Goal: Answer question/provide support: Share knowledge or assist other users

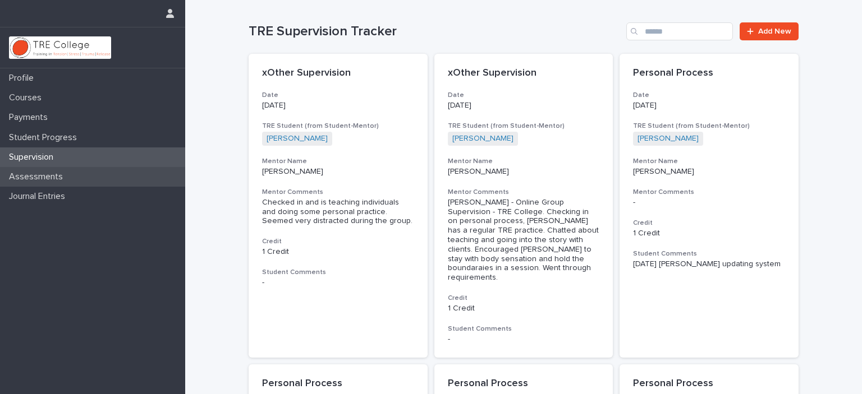
scroll to position [730, 0]
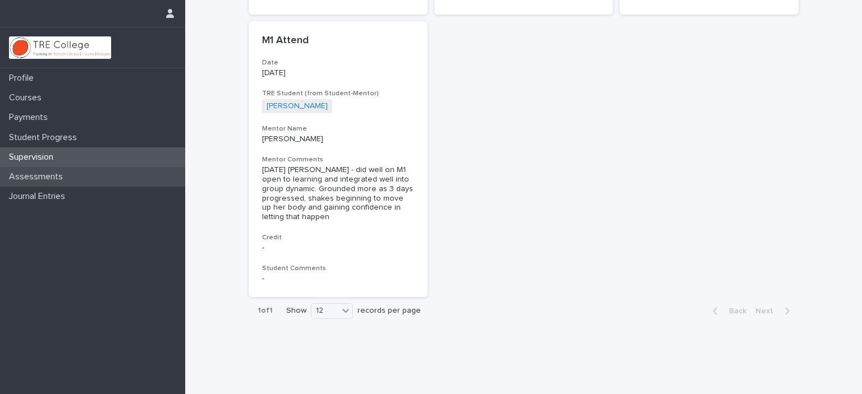
click at [54, 176] on p "Assessments" at bounding box center [37, 177] width 67 height 11
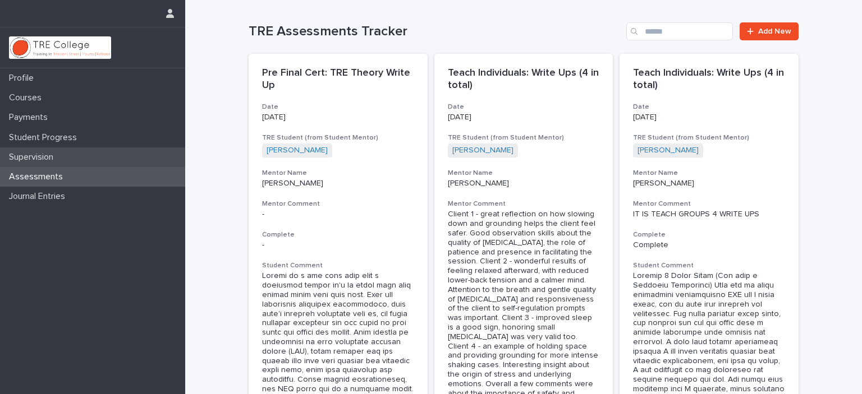
click at [13, 155] on p "Supervision" at bounding box center [33, 157] width 58 height 11
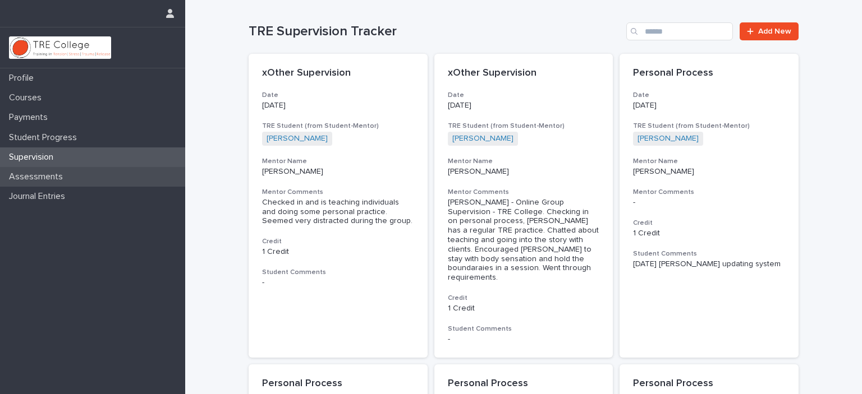
click at [23, 175] on p "Assessments" at bounding box center [37, 177] width 67 height 11
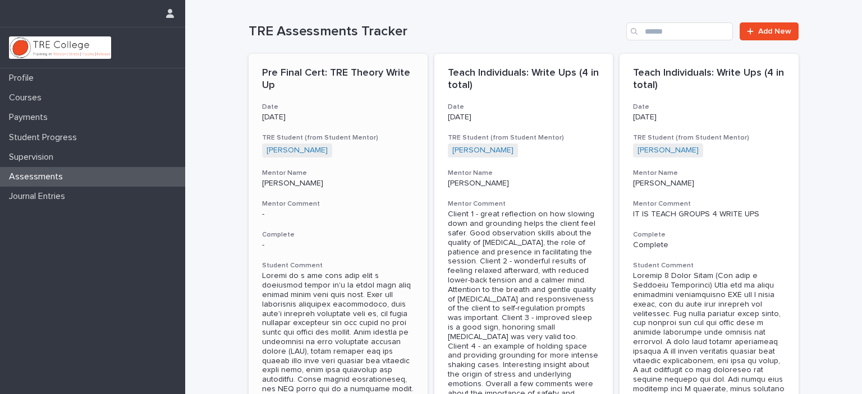
click at [295, 200] on h3 "Mentor Comment" at bounding box center [338, 204] width 152 height 9
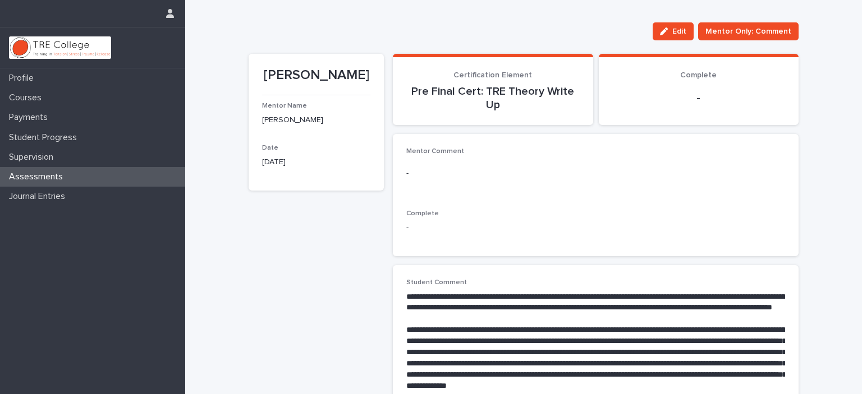
scroll to position [112, 0]
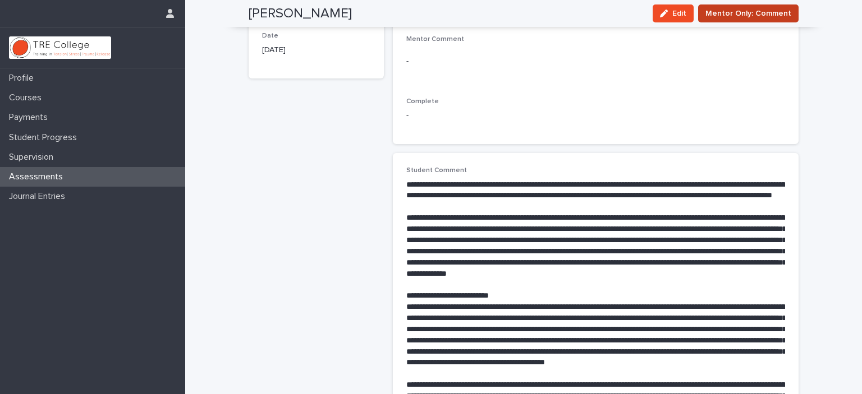
click at [733, 14] on span "Mentor Only: Comment" at bounding box center [748, 13] width 86 height 11
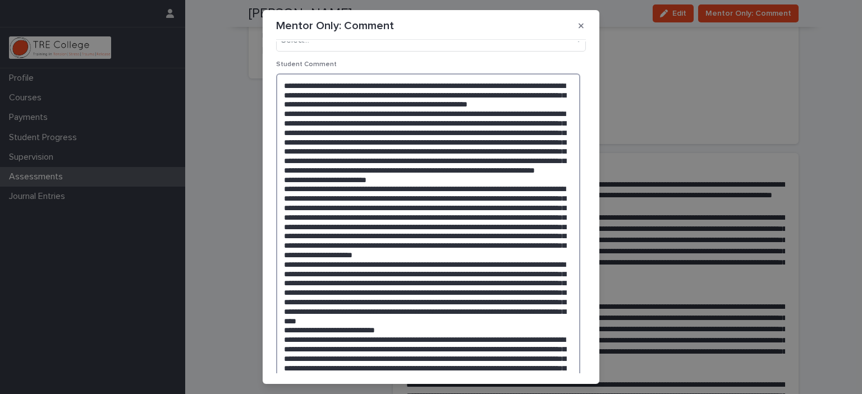
click at [391, 201] on textarea at bounding box center [428, 364] width 304 height 580
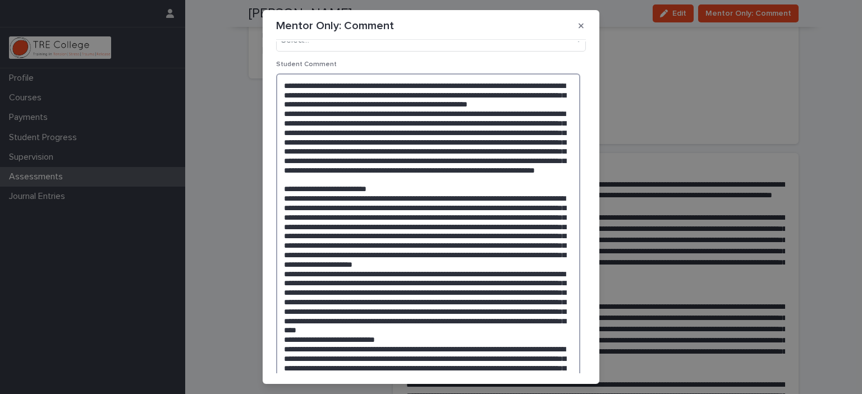
click at [400, 217] on textarea at bounding box center [428, 369] width 304 height 590
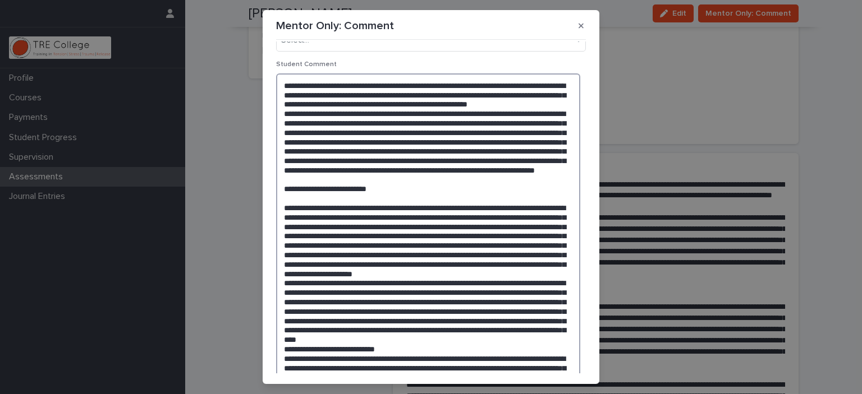
scroll to position [0, 0]
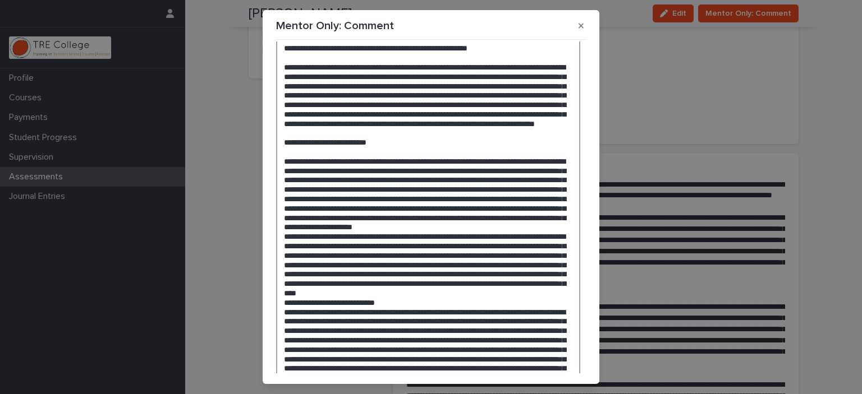
scroll to position [224, 0]
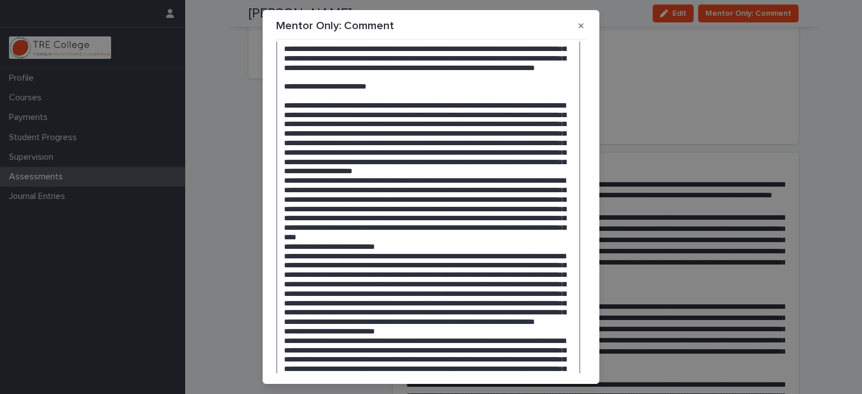
click at [405, 293] on textarea at bounding box center [428, 265] width 304 height 608
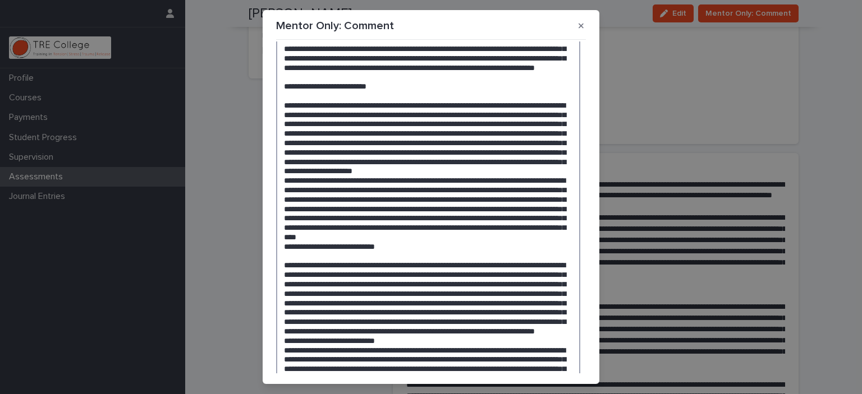
click at [429, 288] on textarea at bounding box center [428, 270] width 304 height 618
click at [438, 286] on textarea at bounding box center [428, 270] width 304 height 618
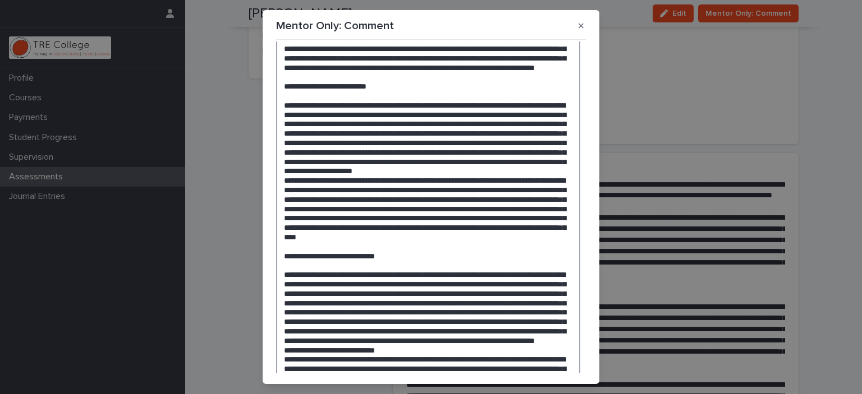
scroll to position [449, 0]
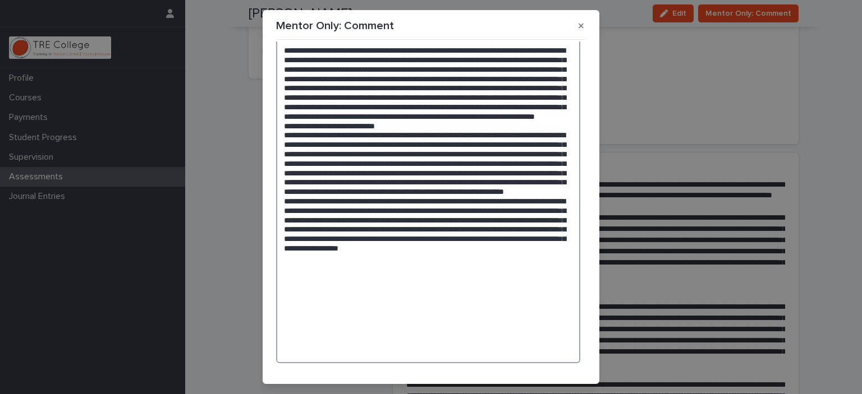
click at [516, 177] on textarea at bounding box center [428, 50] width 304 height 627
click at [510, 186] on textarea at bounding box center [428, 50] width 304 height 627
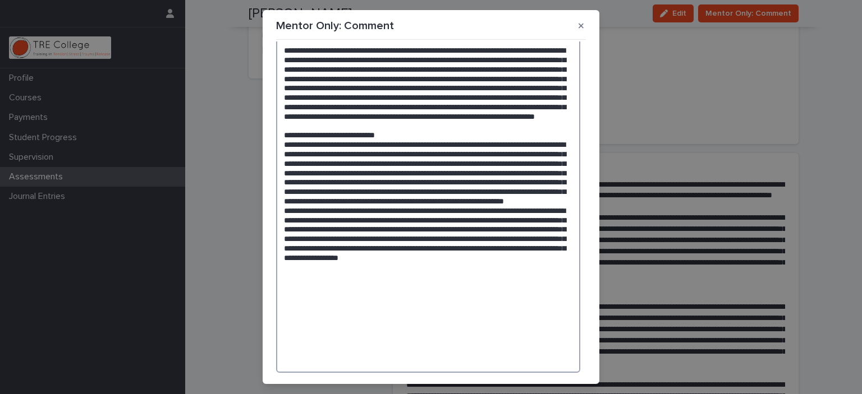
click at [473, 194] on textarea at bounding box center [428, 55] width 304 height 637
click at [453, 202] on textarea at bounding box center [428, 55] width 304 height 637
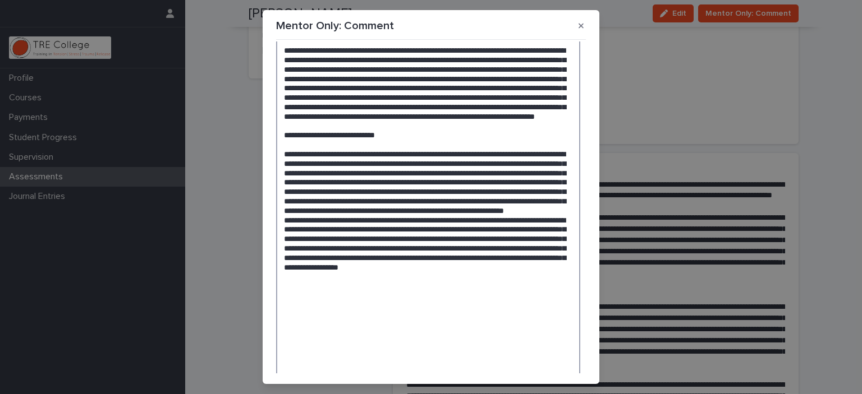
click at [363, 297] on textarea at bounding box center [428, 60] width 304 height 646
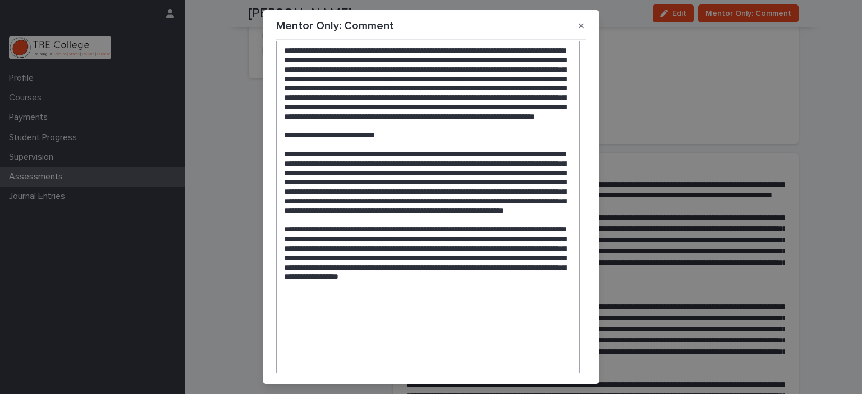
scroll to position [512, 0]
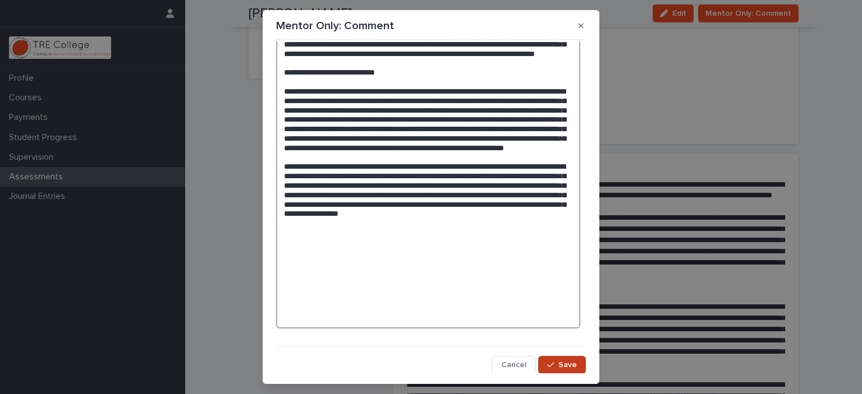
type textarea "**********"
click at [558, 364] on span "Save" at bounding box center [567, 365] width 19 height 8
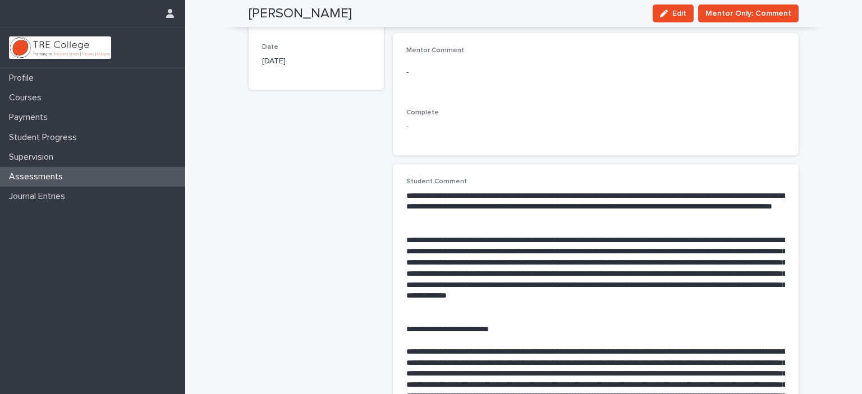
scroll to position [0, 0]
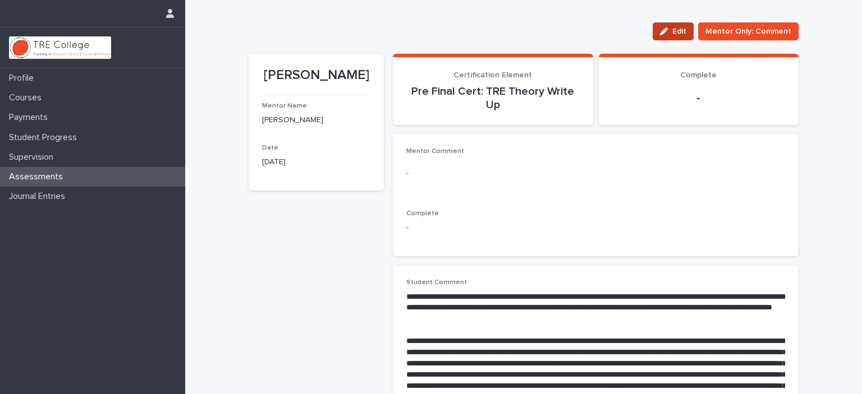
click at [685, 26] on button "Edit" at bounding box center [673, 31] width 41 height 18
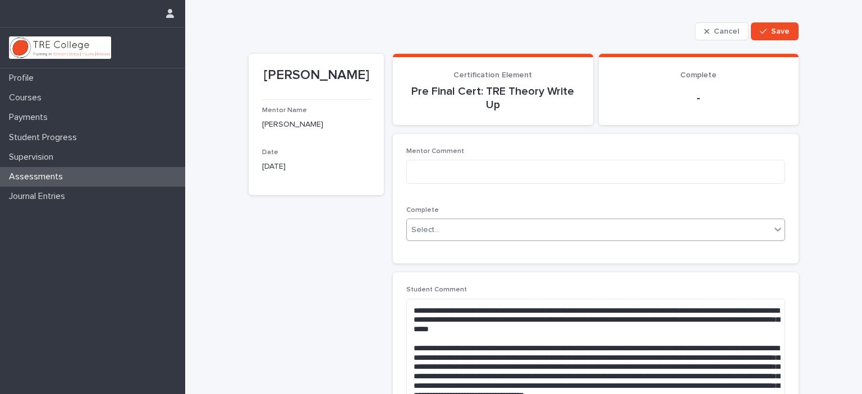
click at [479, 227] on div "Select..." at bounding box center [589, 230] width 364 height 19
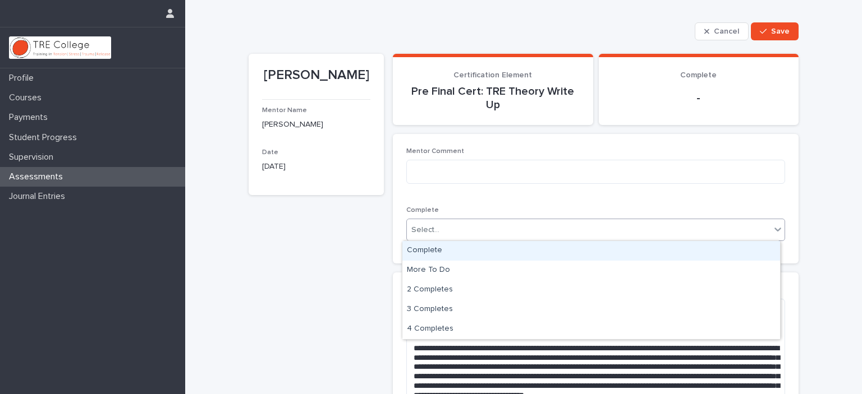
click at [466, 249] on div "Complete" at bounding box center [591, 251] width 378 height 20
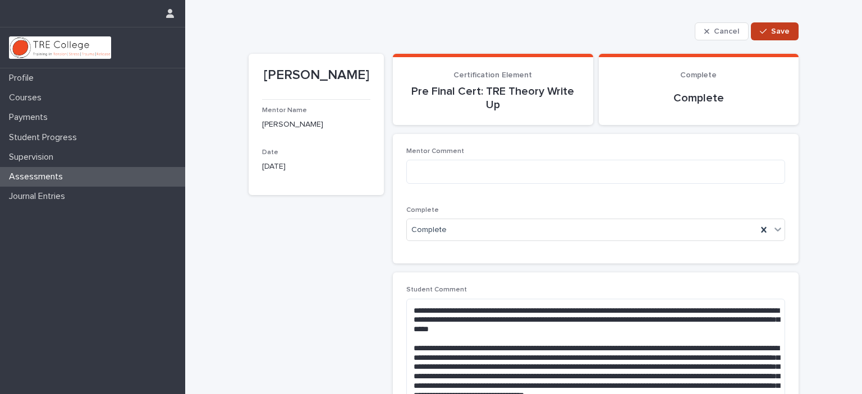
click at [777, 22] on button "Save" at bounding box center [775, 31] width 48 height 18
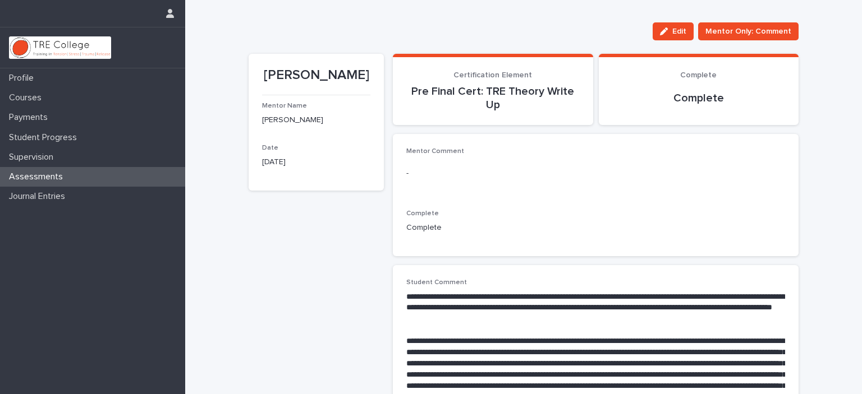
click at [48, 184] on div "Assessments" at bounding box center [92, 177] width 185 height 20
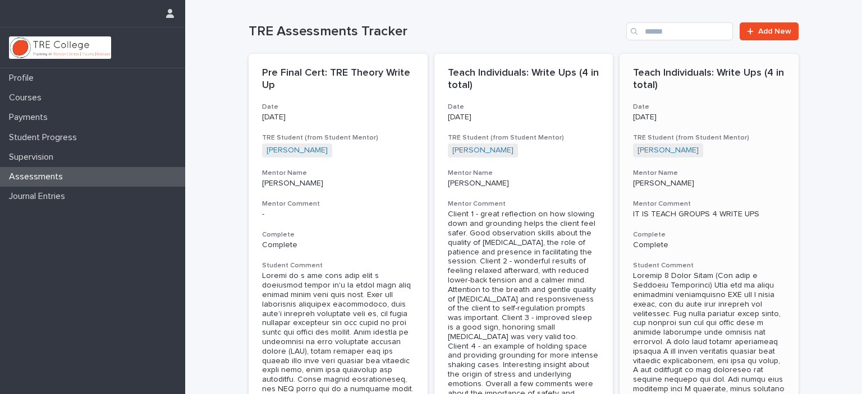
click at [738, 85] on p "Teach Individuals: Write Ups (4 in total)" at bounding box center [709, 79] width 152 height 24
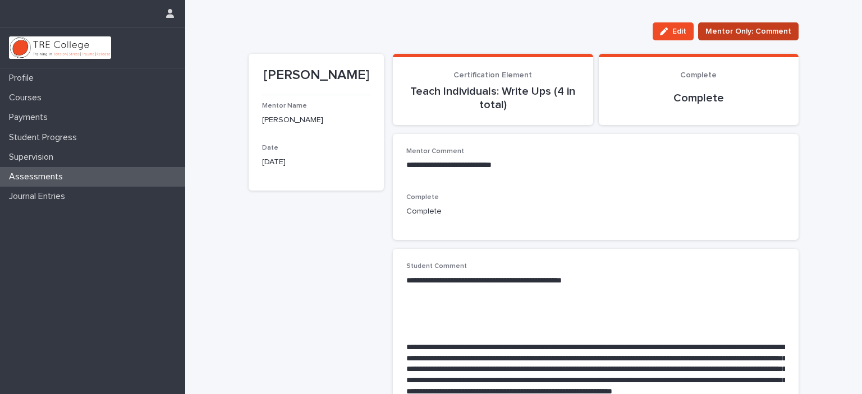
click at [745, 30] on span "Mentor Only: Comment" at bounding box center [748, 31] width 86 height 11
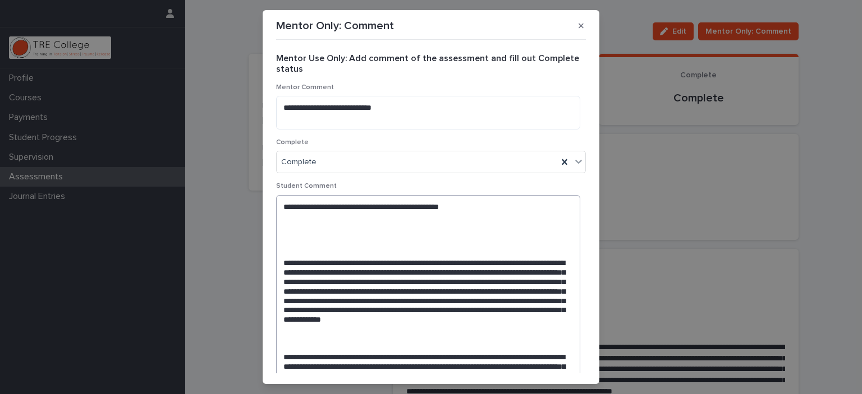
scroll to position [56, 0]
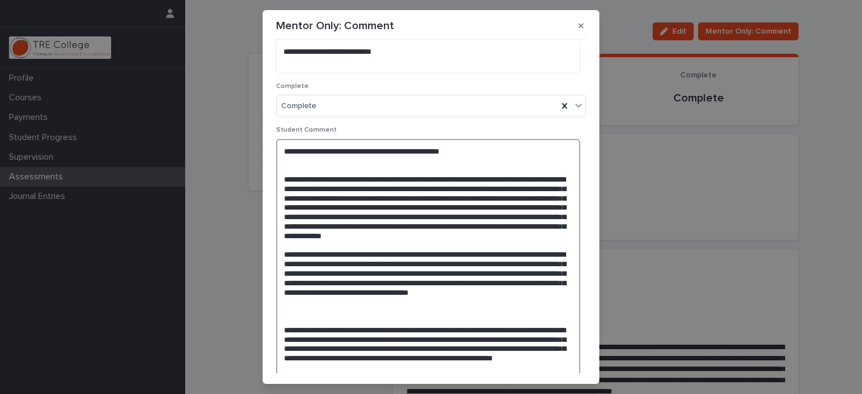
scroll to position [224, 0]
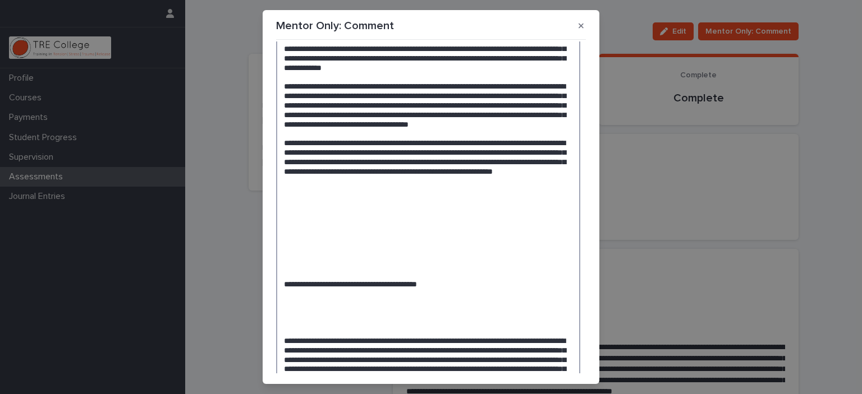
drag, startPoint x: 295, startPoint y: 217, endPoint x: 294, endPoint y: 290, distance: 72.4
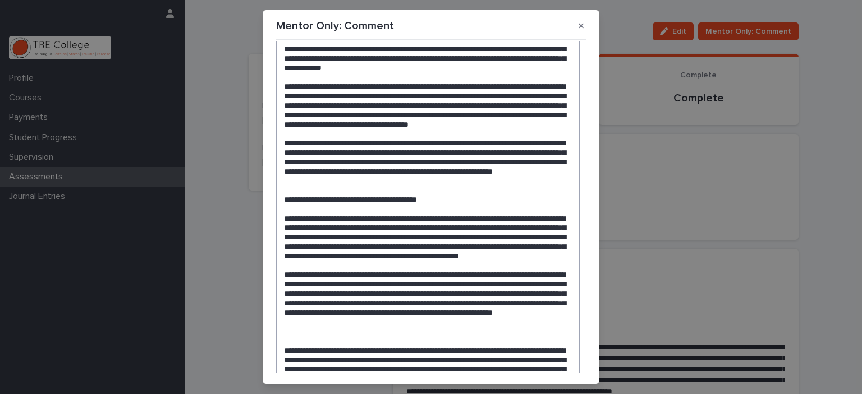
scroll to position [337, 0]
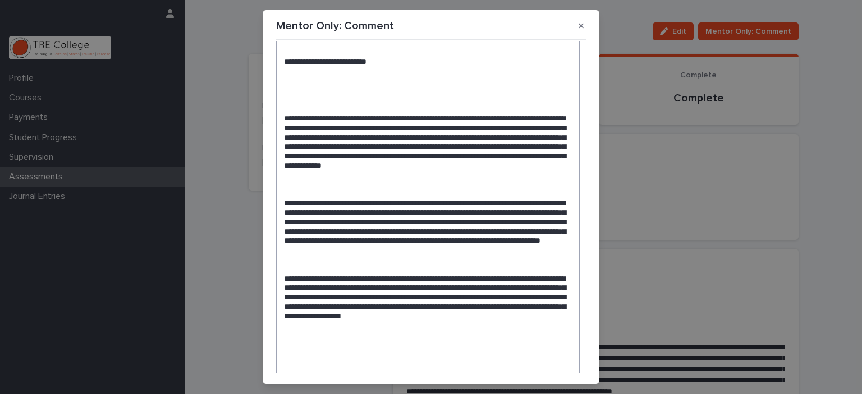
scroll to position [505, 0]
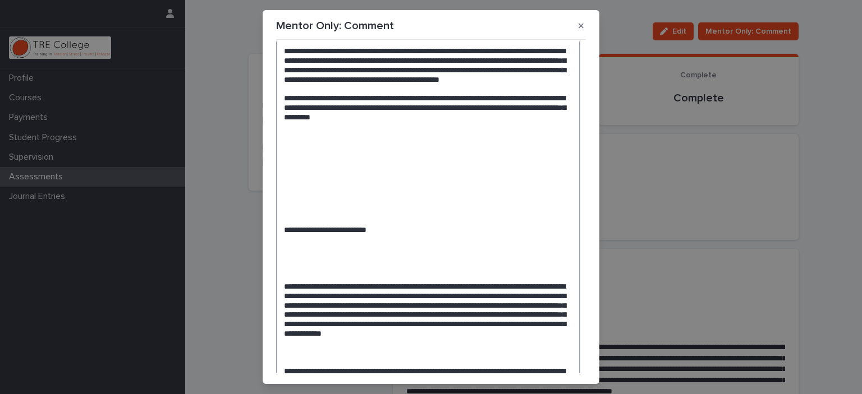
drag, startPoint x: 285, startPoint y: 190, endPoint x: 285, endPoint y: 269, distance: 78.6
click at [285, 269] on textarea at bounding box center [428, 367] width 304 height 1354
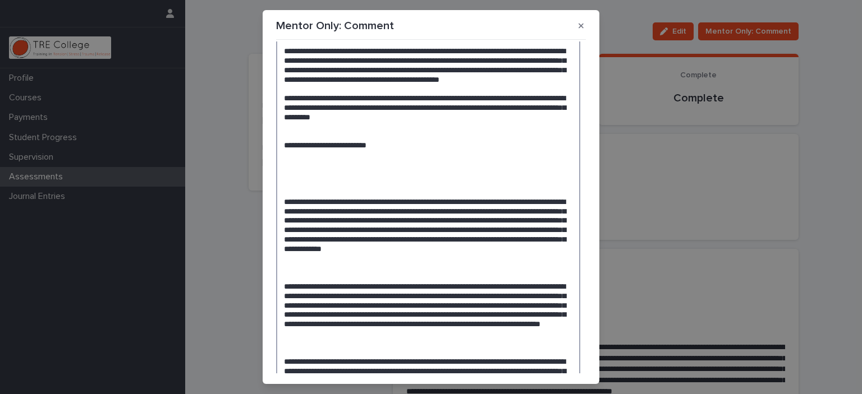
drag, startPoint x: 294, startPoint y: 224, endPoint x: 290, endPoint y: 251, distance: 26.8
click at [290, 251] on textarea at bounding box center [428, 324] width 304 height 1268
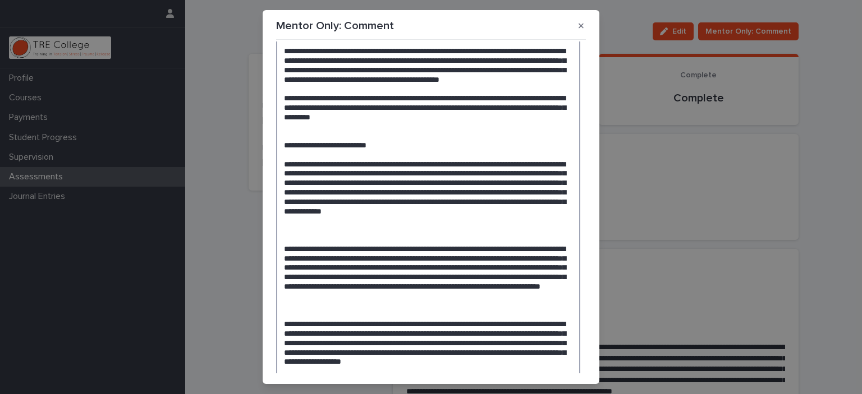
click at [296, 296] on textarea at bounding box center [428, 305] width 304 height 1231
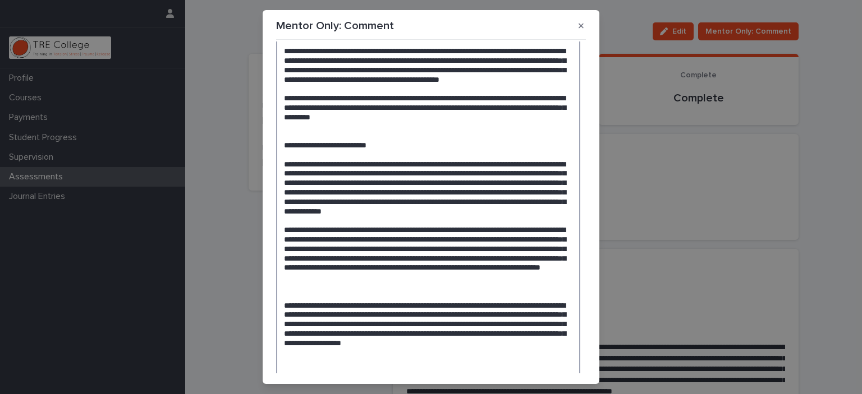
scroll to position [617, 0]
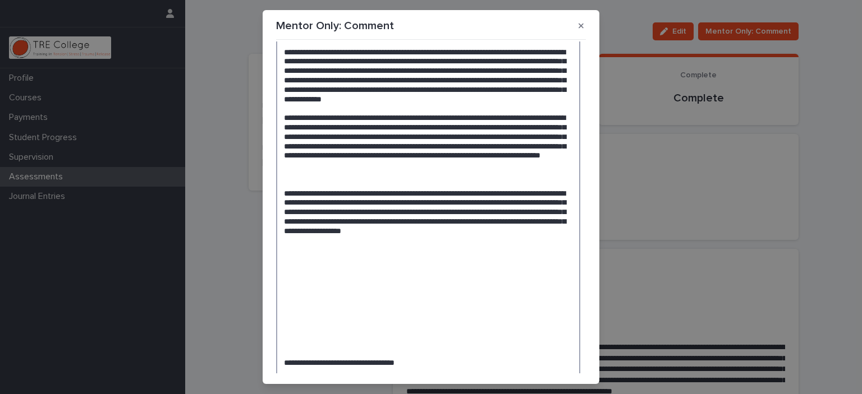
drag, startPoint x: 293, startPoint y: 250, endPoint x: 289, endPoint y: 260, distance: 10.3
click at [289, 260] on textarea at bounding box center [428, 184] width 304 height 1212
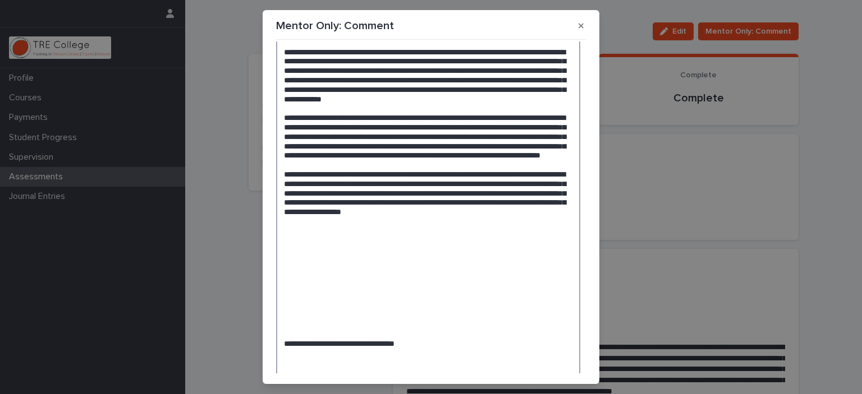
scroll to position [730, 0]
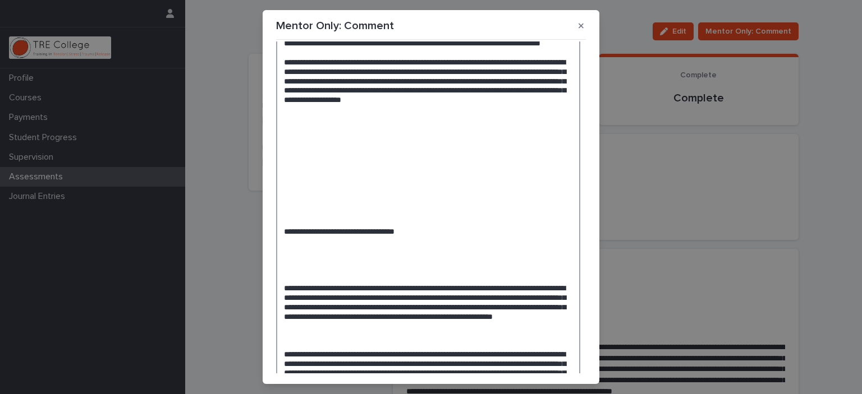
drag, startPoint x: 292, startPoint y: 209, endPoint x: 282, endPoint y: 304, distance: 95.3
click at [282, 304] on textarea at bounding box center [428, 62] width 304 height 1193
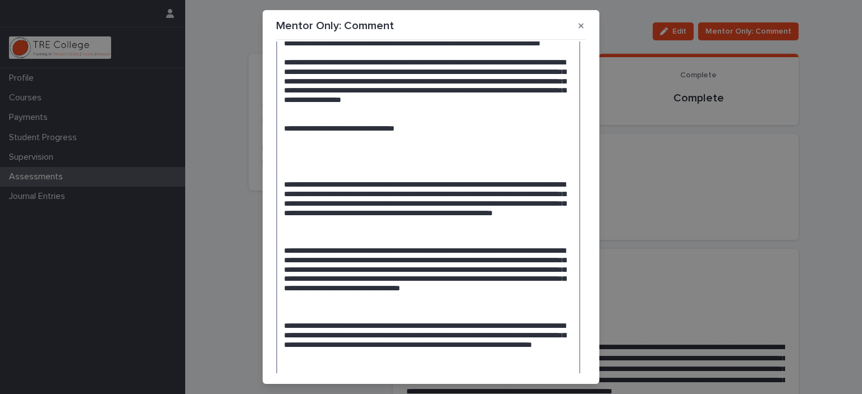
drag, startPoint x: 281, startPoint y: 230, endPoint x: 282, endPoint y: 259, distance: 29.2
click at [282, 259] on textarea at bounding box center [428, 10] width 304 height 1089
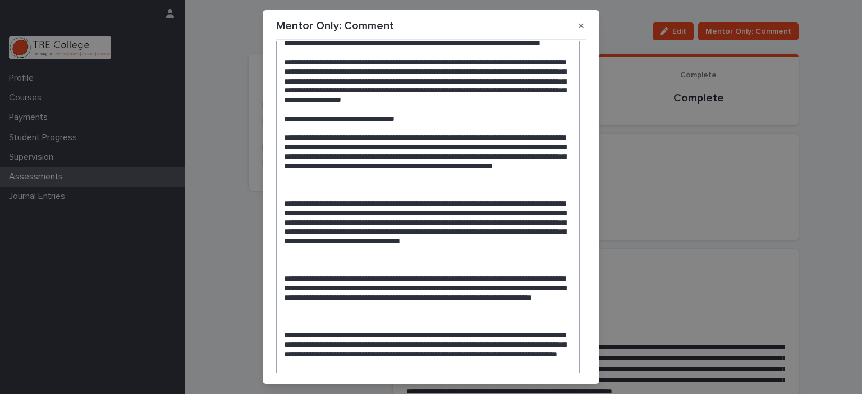
drag, startPoint x: 283, startPoint y: 280, endPoint x: 281, endPoint y: 289, distance: 9.3
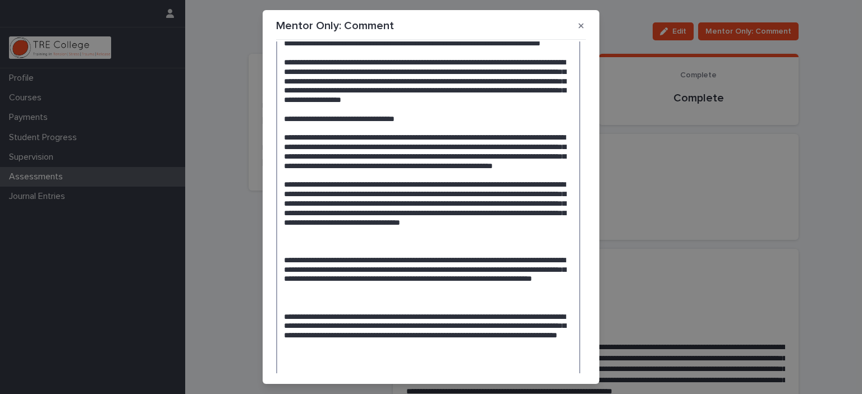
drag, startPoint x: 290, startPoint y: 334, endPoint x: 286, endPoint y: 354, distance: 19.5
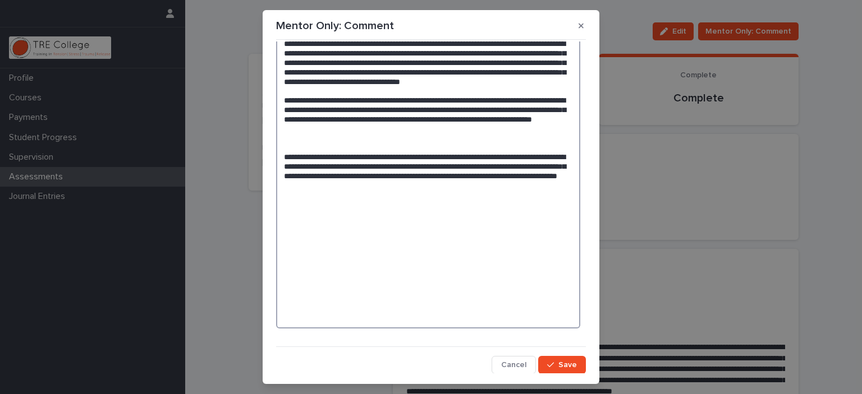
scroll to position [24, 0]
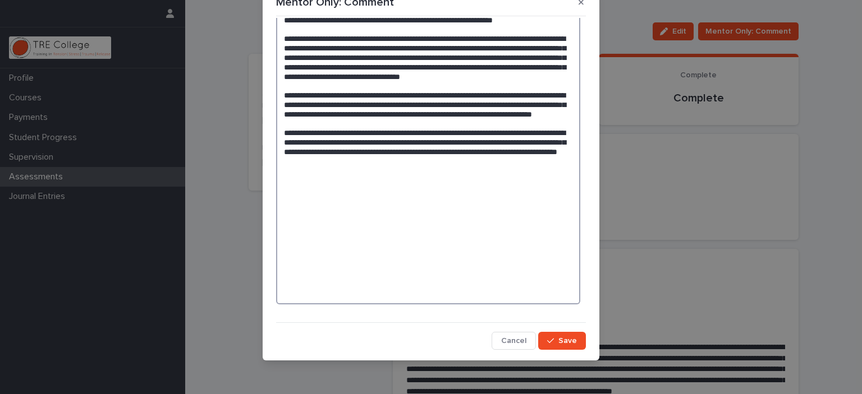
scroll to position [851, 0]
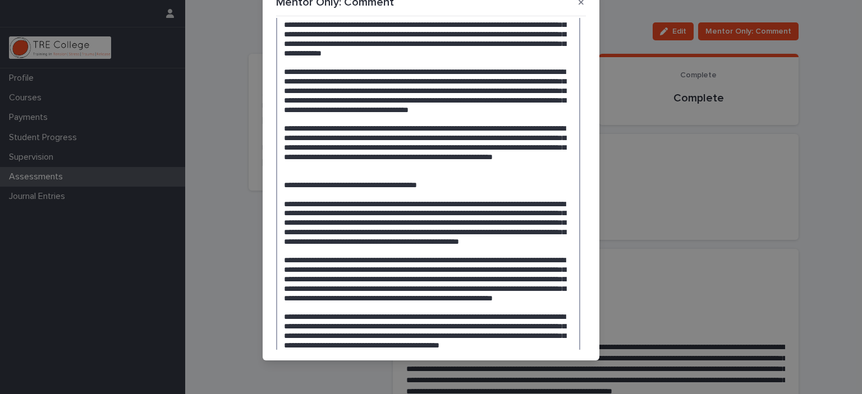
scroll to position [47, 0]
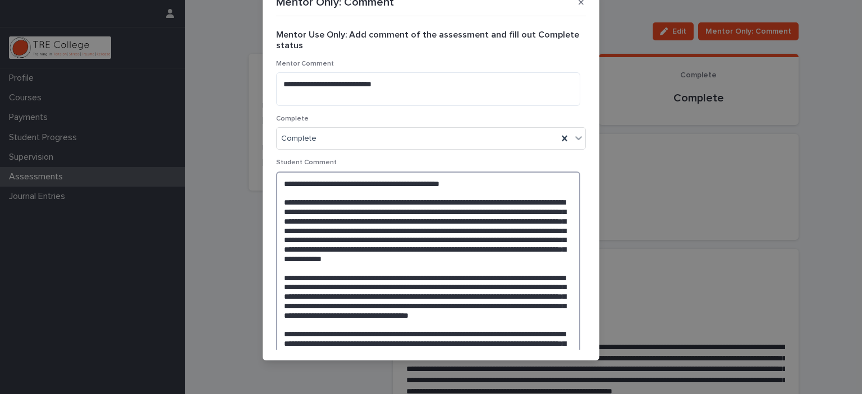
scroll to position [112, 0]
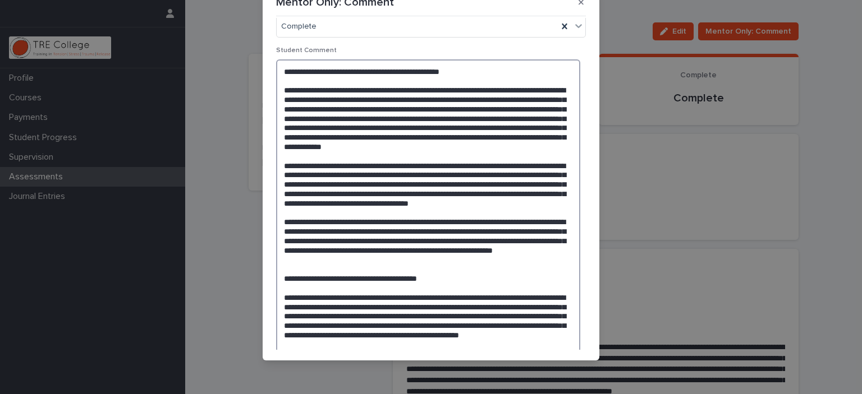
type textarea "**********"
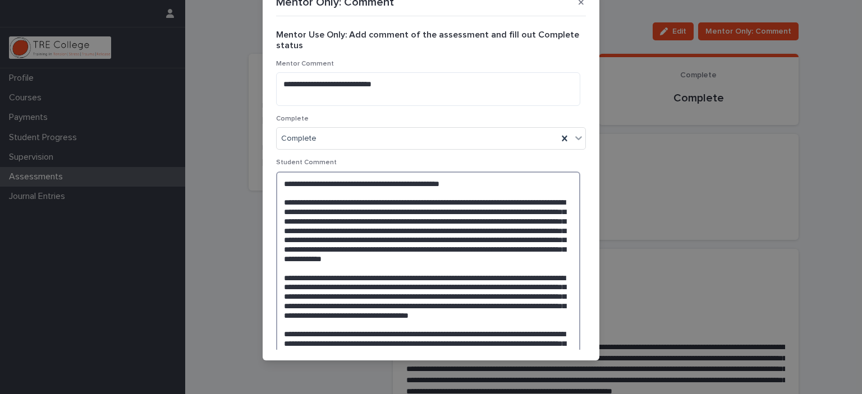
scroll to position [0, 0]
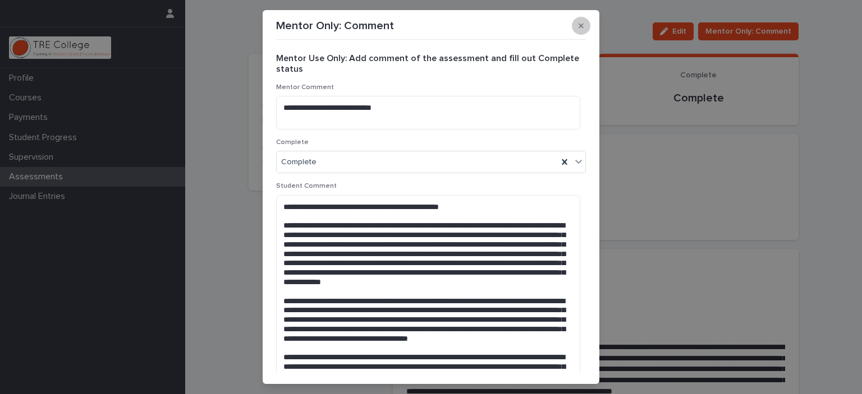
click at [579, 22] on icon "button" at bounding box center [581, 26] width 5 height 8
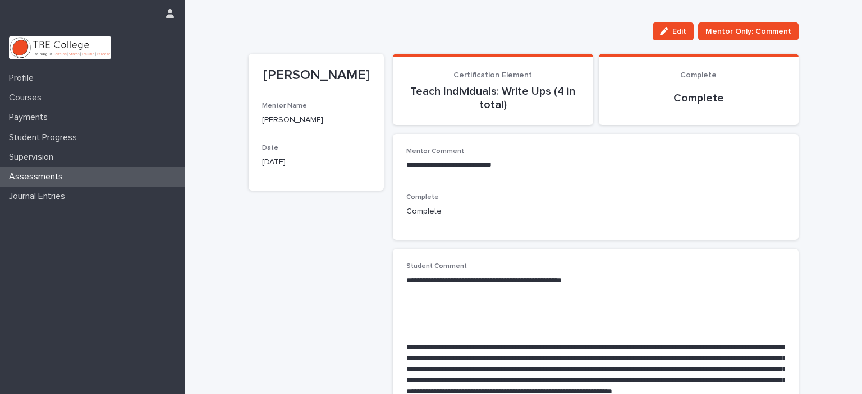
click at [95, 177] on div "Assessments" at bounding box center [92, 177] width 185 height 20
